Goal: Information Seeking & Learning: Find specific page/section

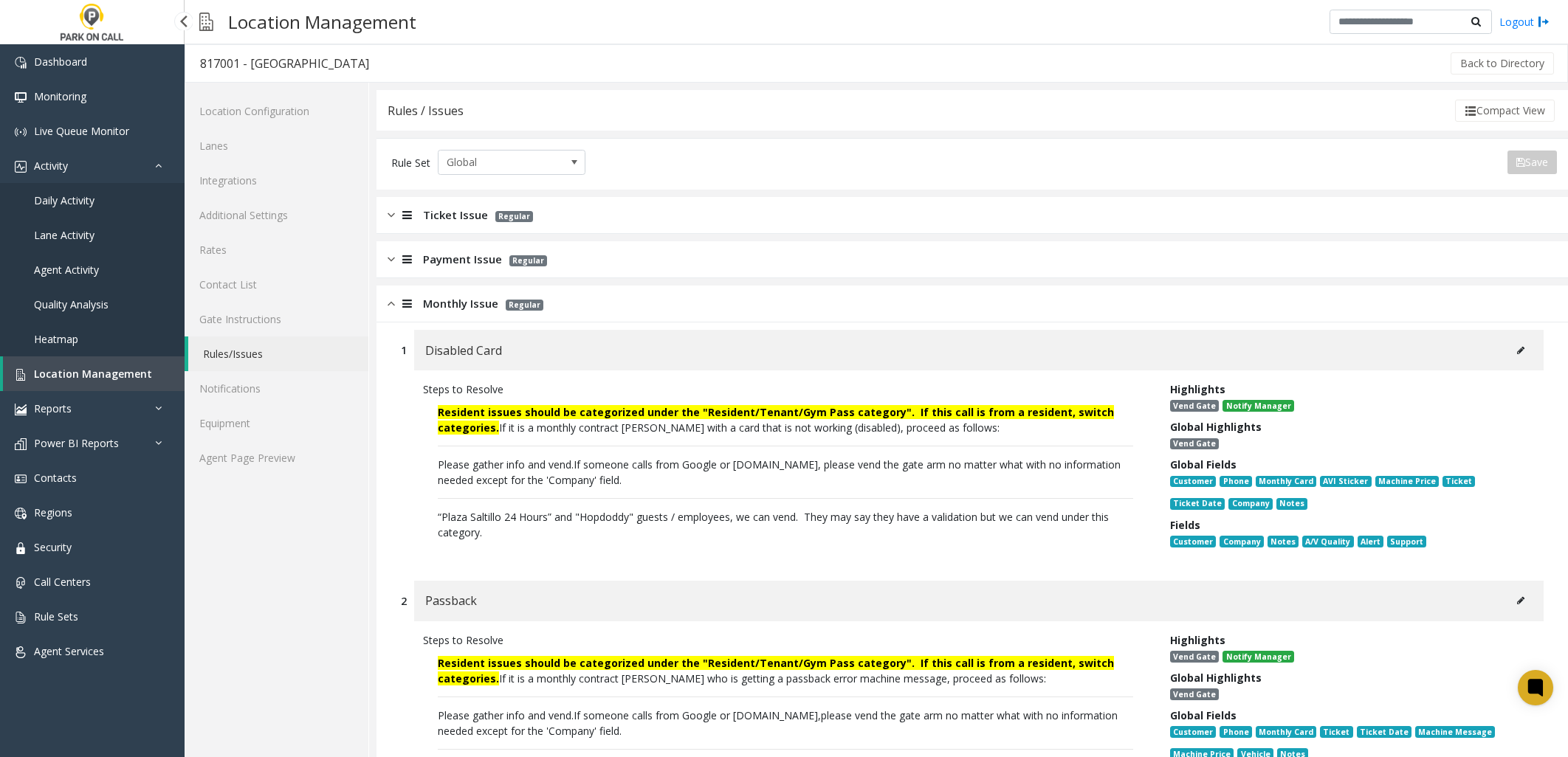
click at [77, 362] on link "Location Management" at bounding box center [93, 373] width 182 height 35
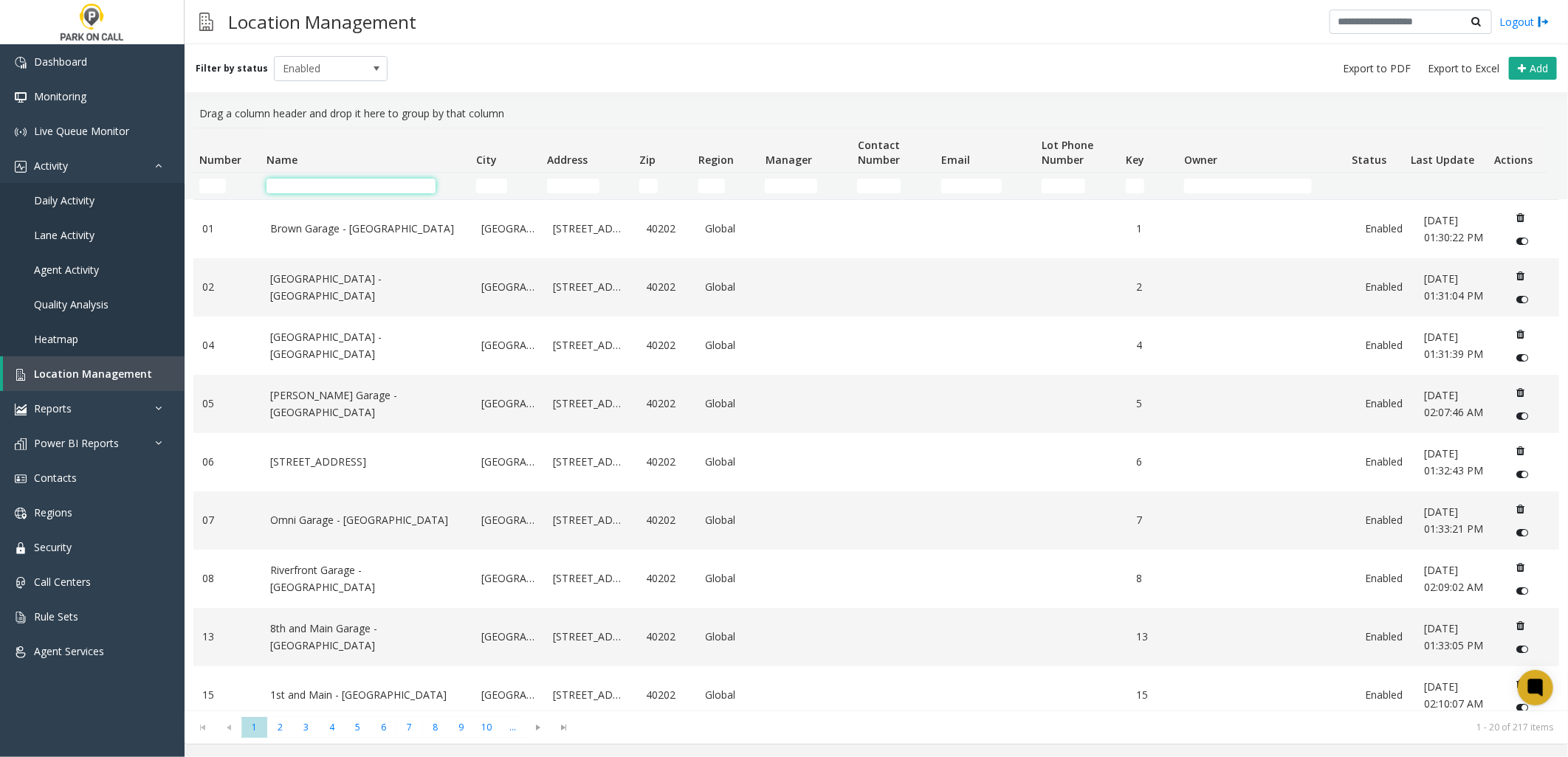
click at [367, 182] on input "Name Filter" at bounding box center [351, 186] width 169 height 14
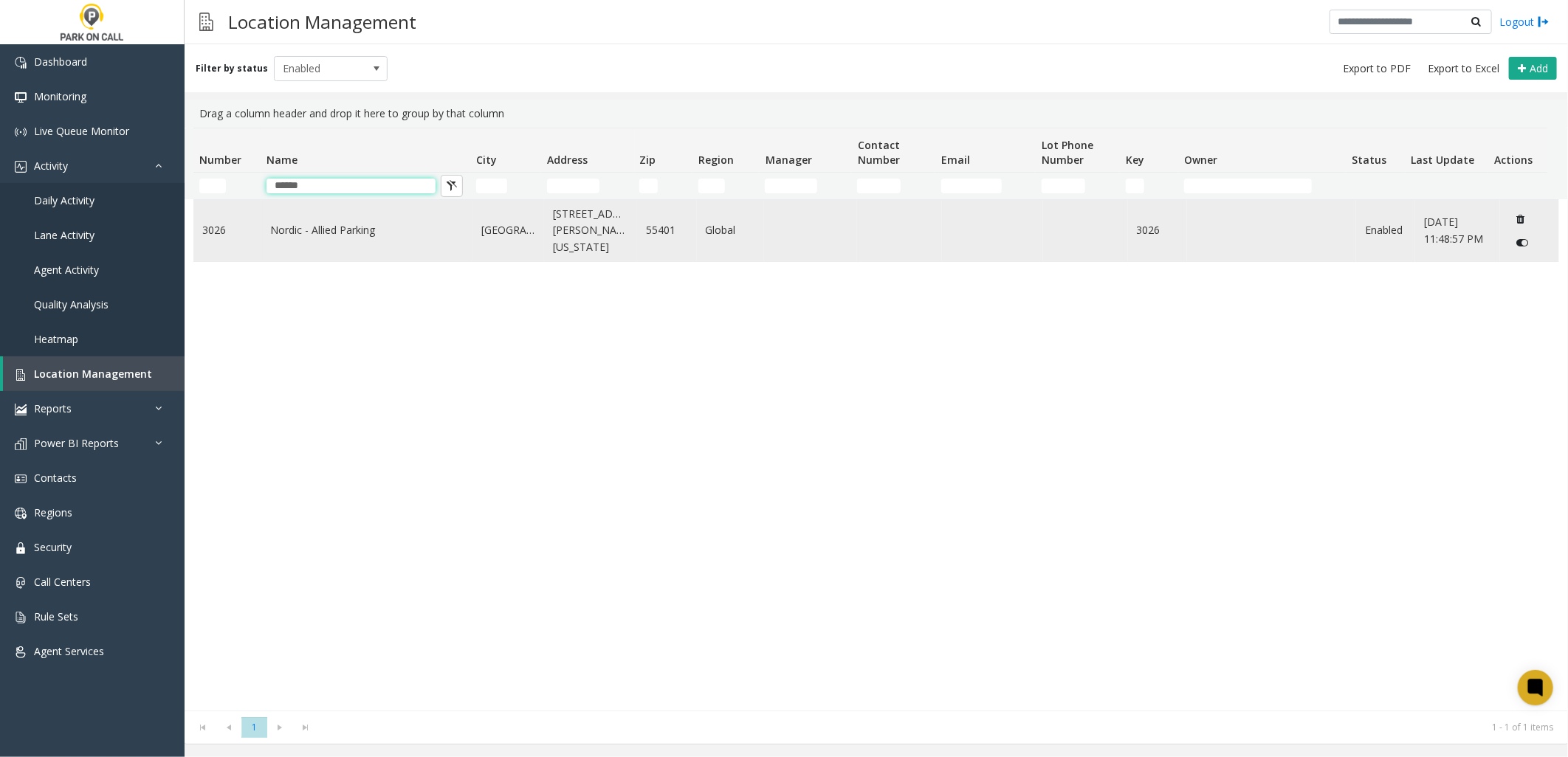
type input "******"
click at [349, 232] on link "Nordic - Allied Parking" at bounding box center [366, 230] width 193 height 16
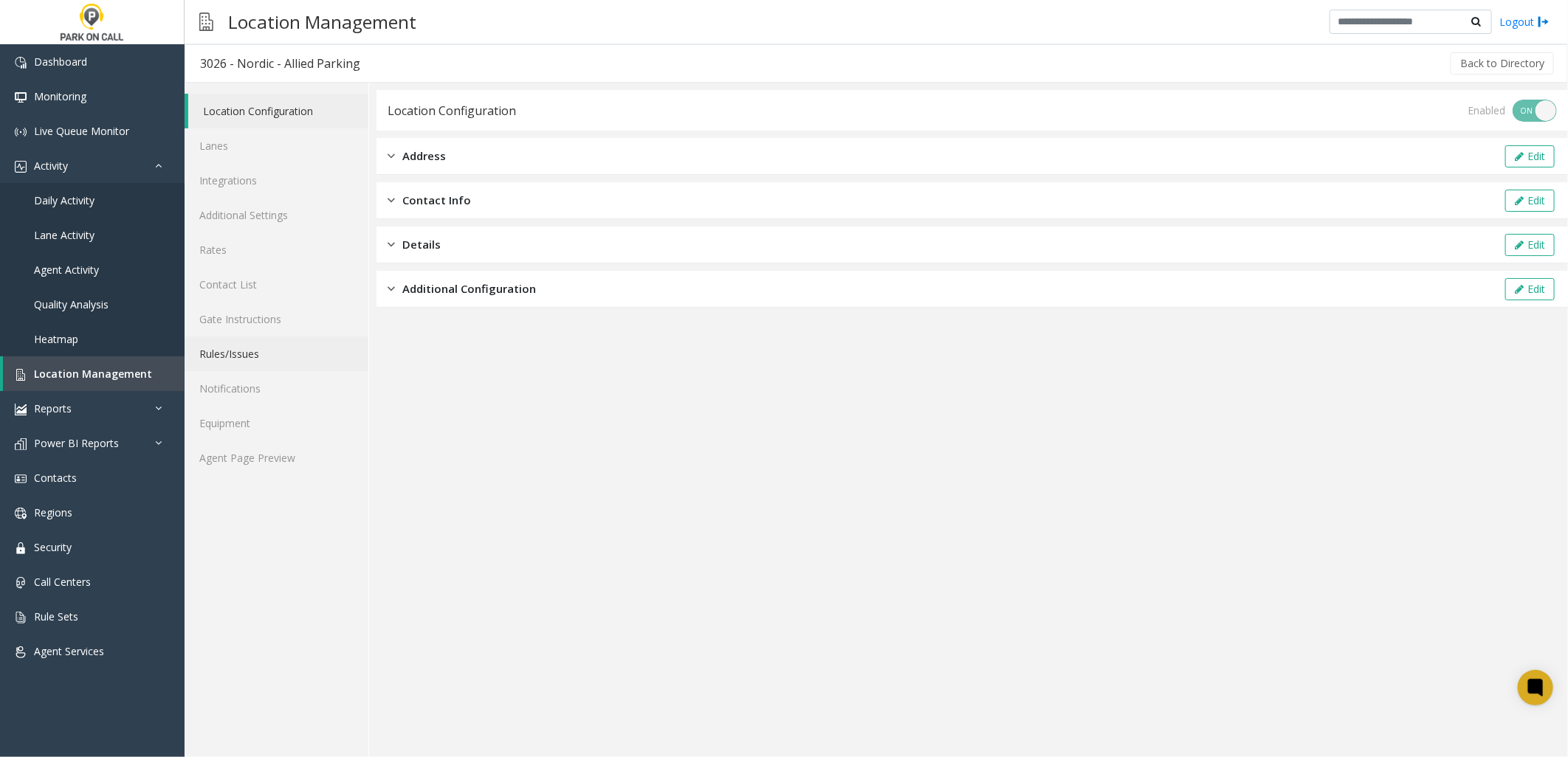
click at [235, 354] on link "Rules/Issues" at bounding box center [277, 354] width 184 height 35
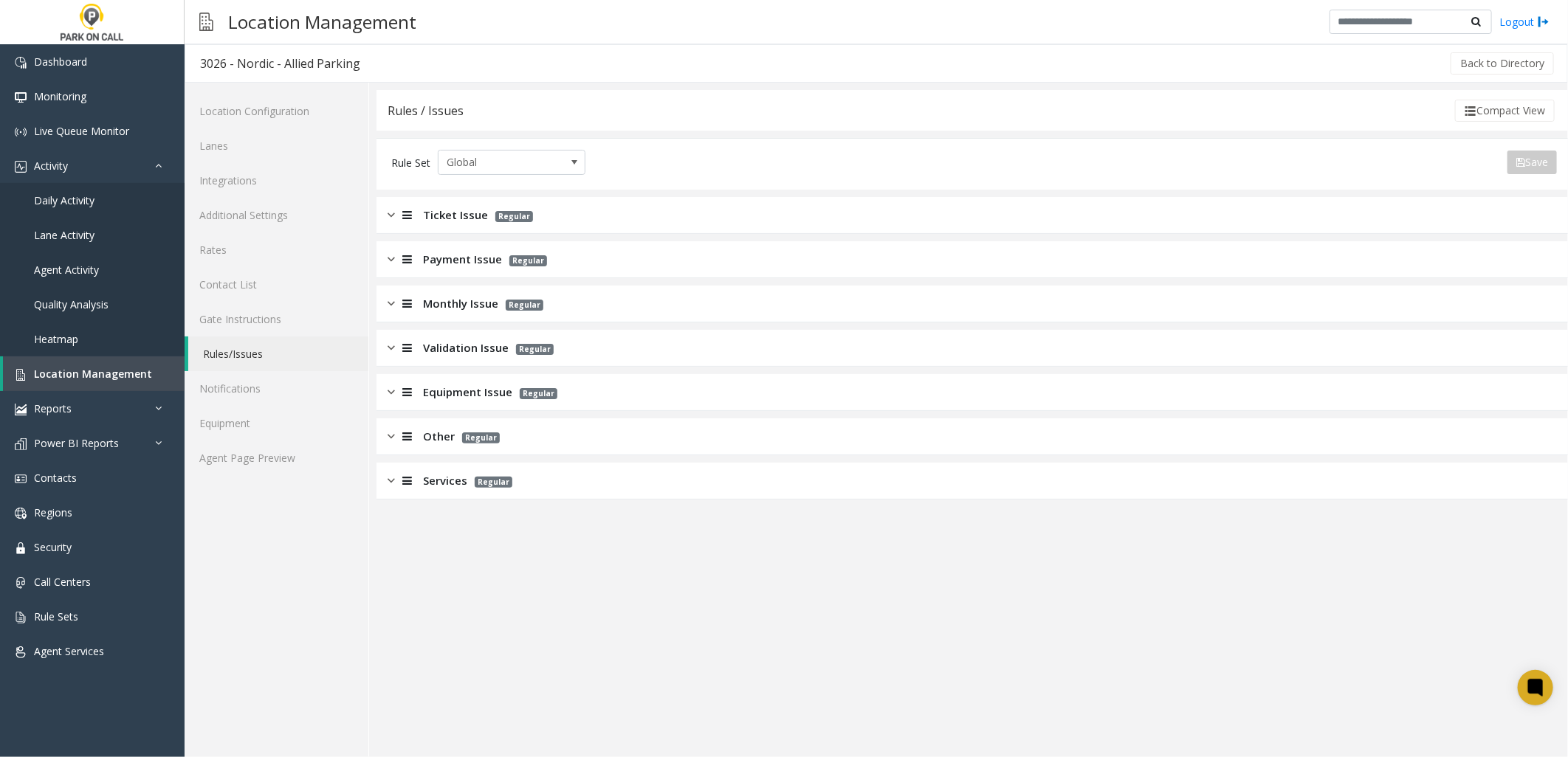
click at [480, 306] on span "Monthly Issue" at bounding box center [460, 304] width 75 height 17
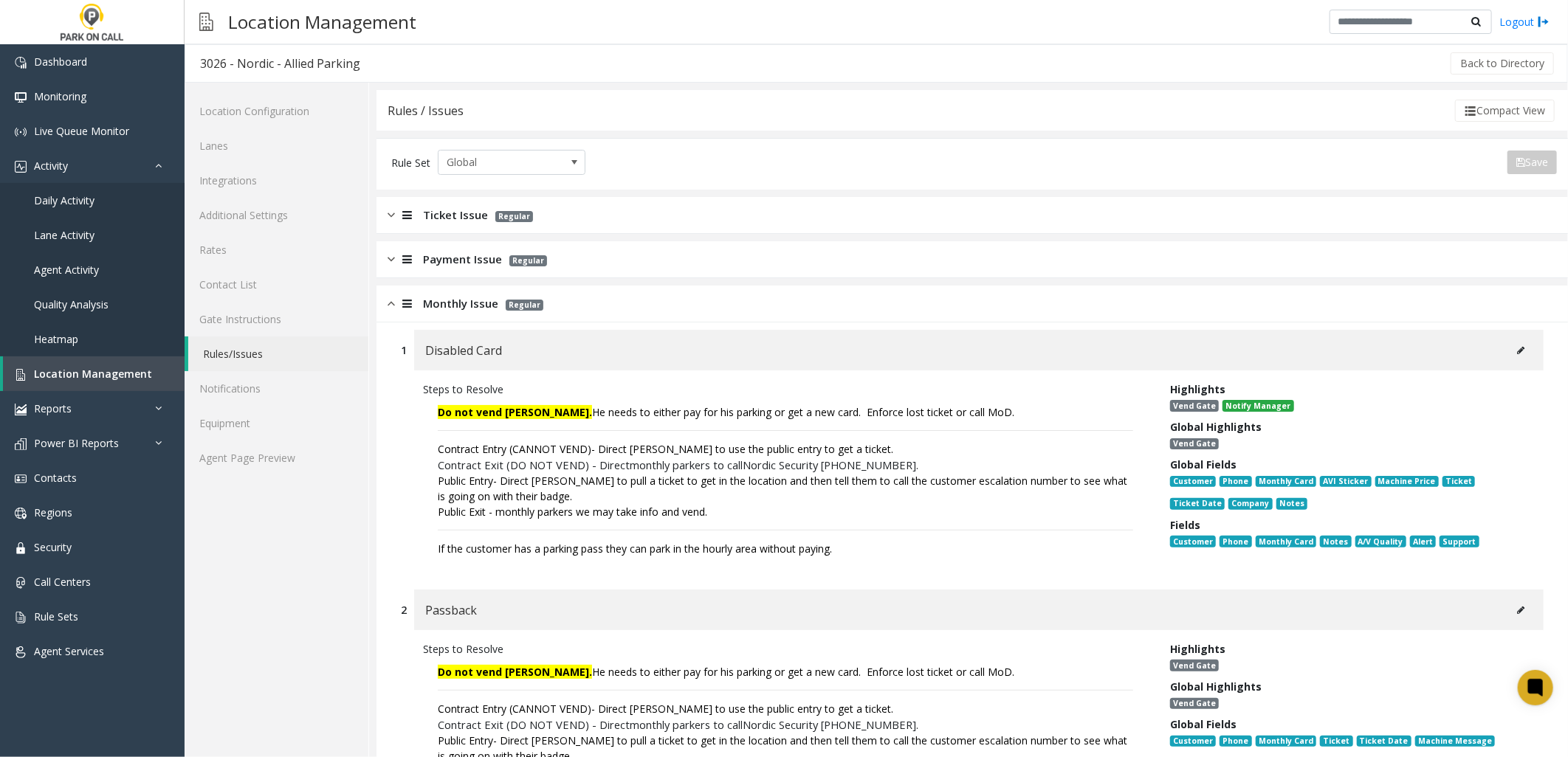
click at [641, 415] on font "Do not vend [PERSON_NAME]. He needs to either pay for his parking or get a new …" at bounding box center [725, 412] width 577 height 14
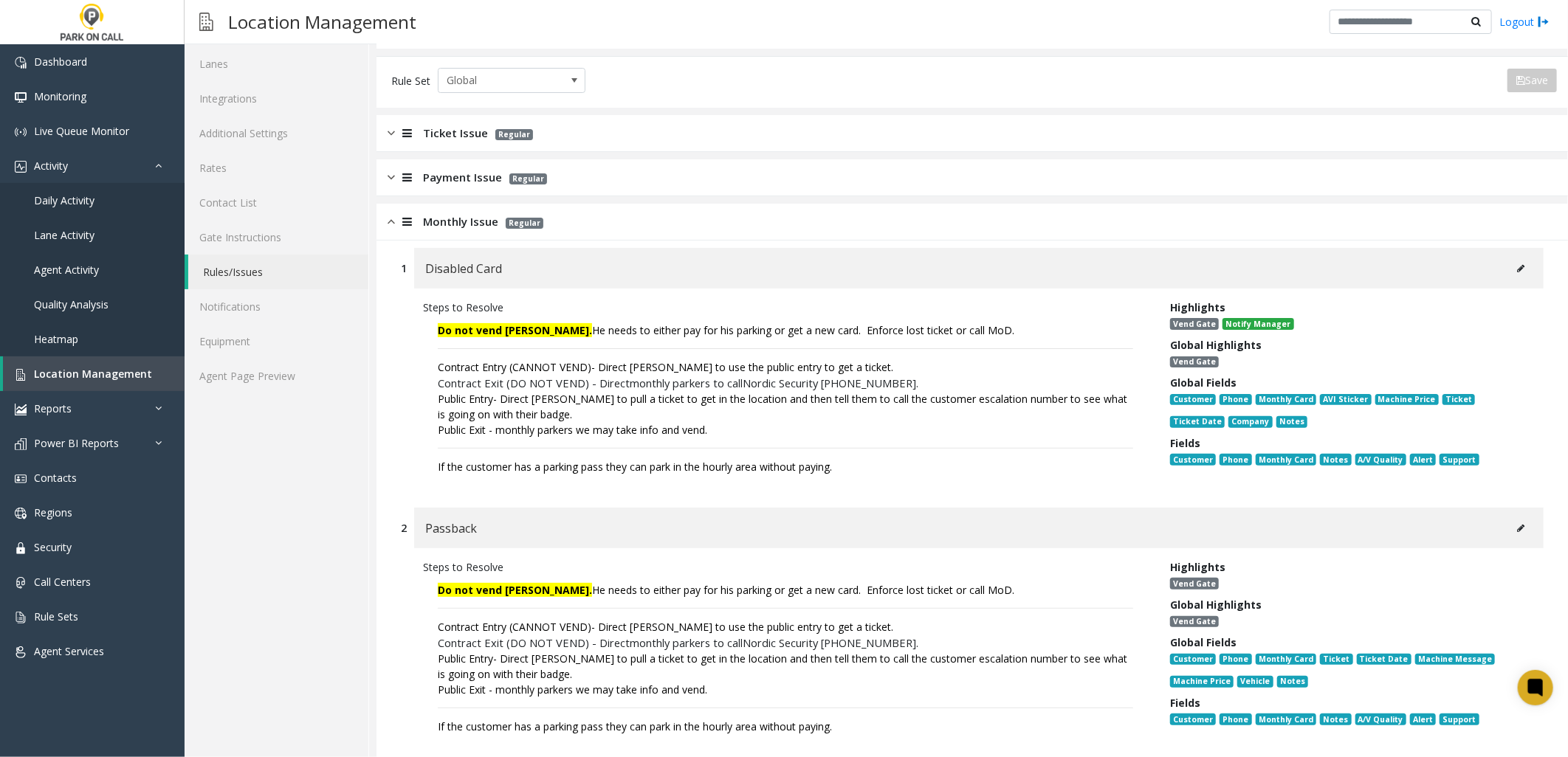
click at [708, 402] on font "Public Entry- Direct [PERSON_NAME] to pull a ticket to get in the location and …" at bounding box center [782, 406] width 690 height 30
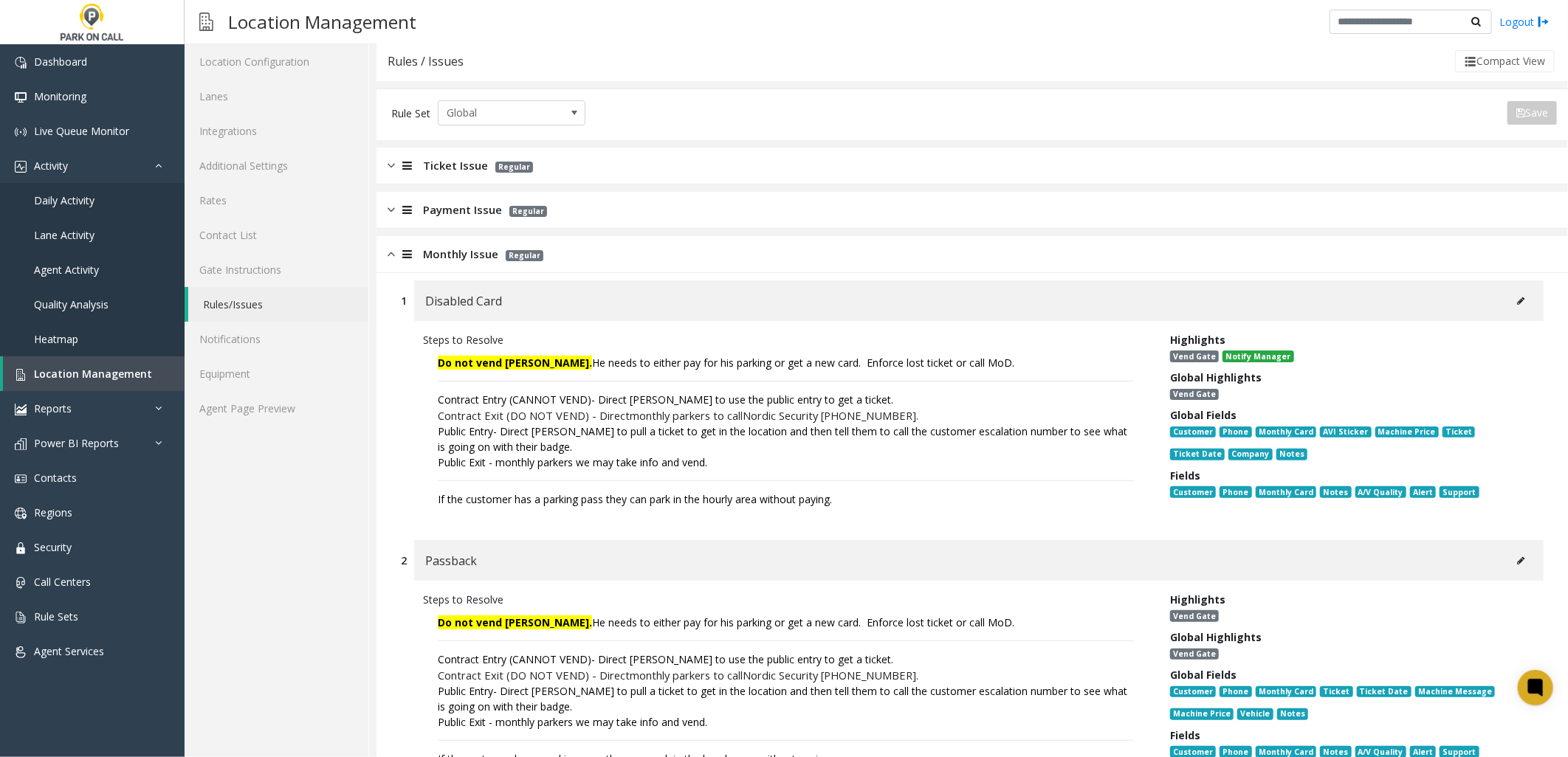
scroll to position [0, 0]
